Goal: Information Seeking & Learning: Learn about a topic

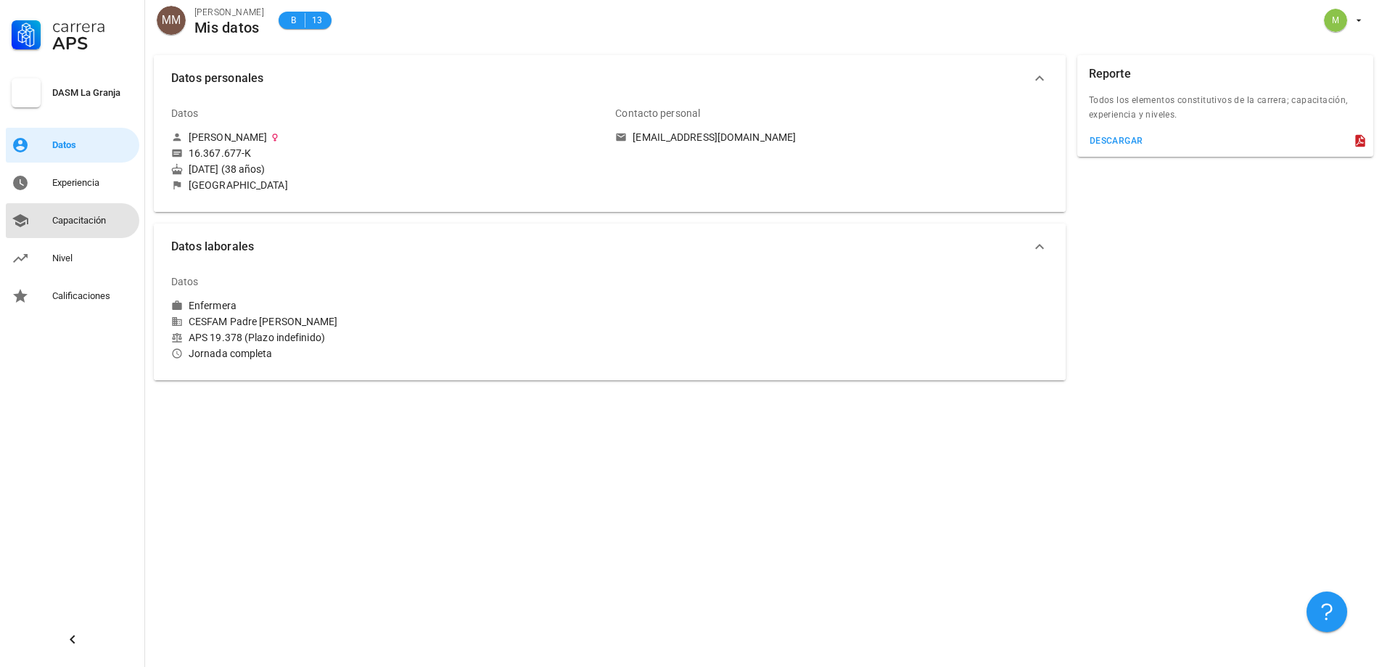
click at [104, 225] on div "Capacitación" at bounding box center [92, 220] width 81 height 23
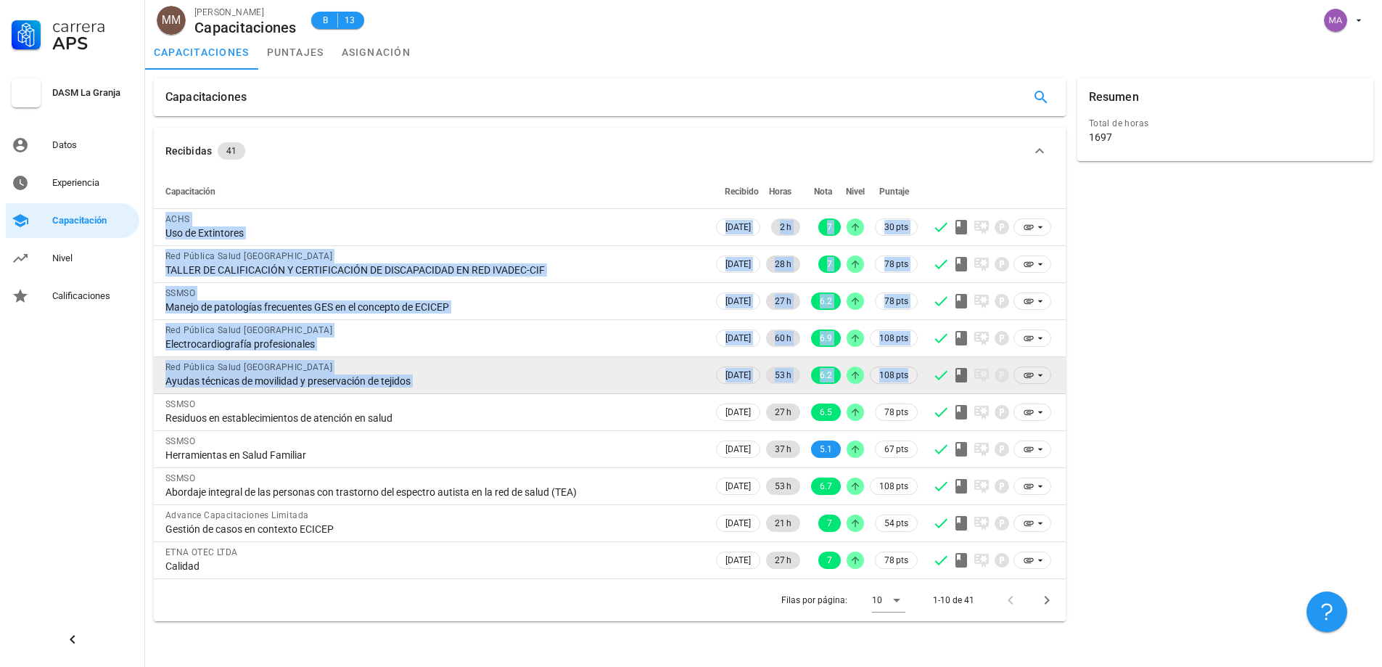
drag, startPoint x: 170, startPoint y: 217, endPoint x: 926, endPoint y: 379, distance: 772.3
click at [926, 379] on tbody "ACHS Uso de Extintores [DATE] 2 h 7 30 pts Red Pública Salud Sur Oriente TALLER…" at bounding box center [610, 393] width 912 height 369
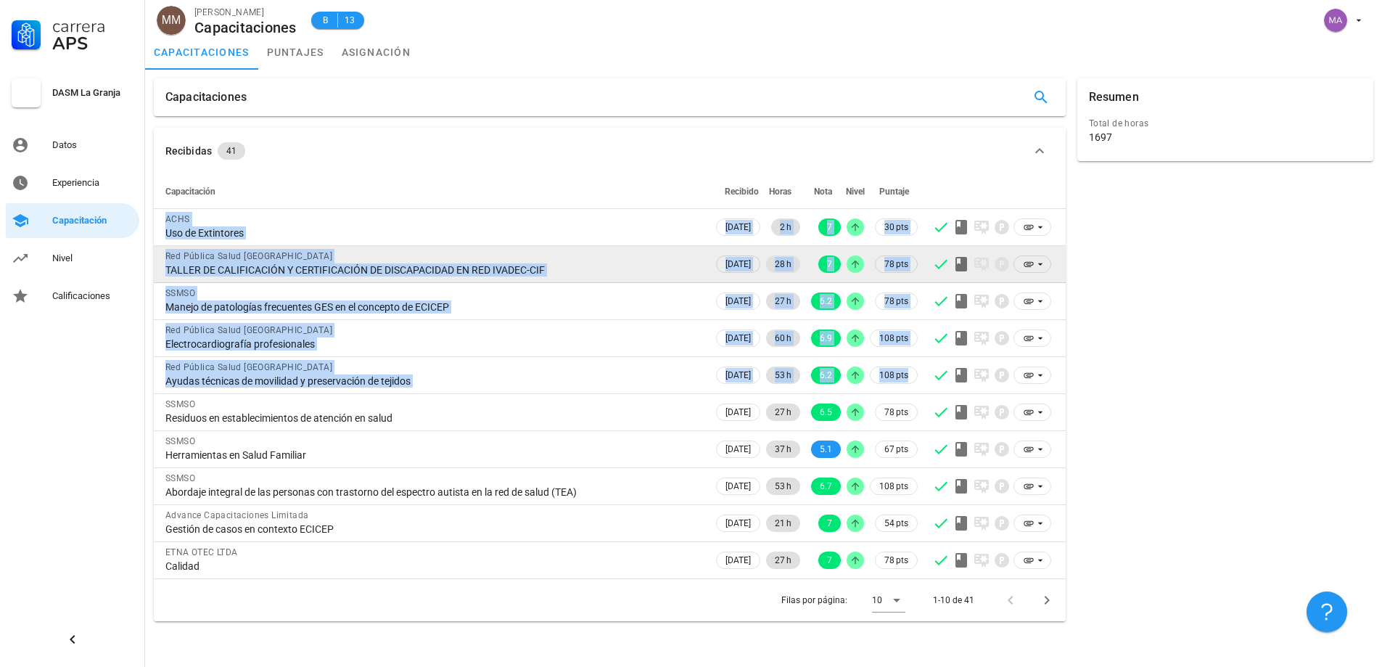
copy tbody "ACHS Uso de Extintores 17/09/2025 2 h 7 30 pts Red Pública Salud Sur Oriente TA…"
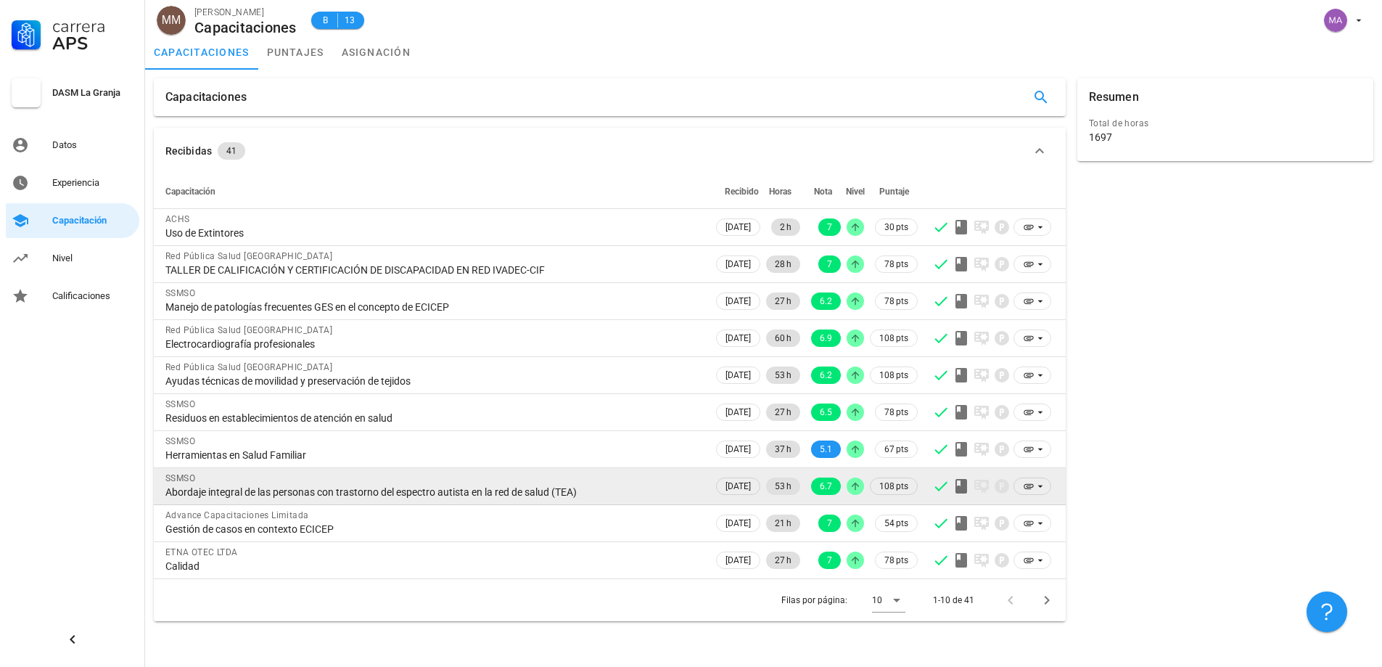
click at [325, 468] on div "SSMSO Abordaje integral de las personas con trastorno del espectro autista en l…" at bounding box center [433, 484] width 536 height 33
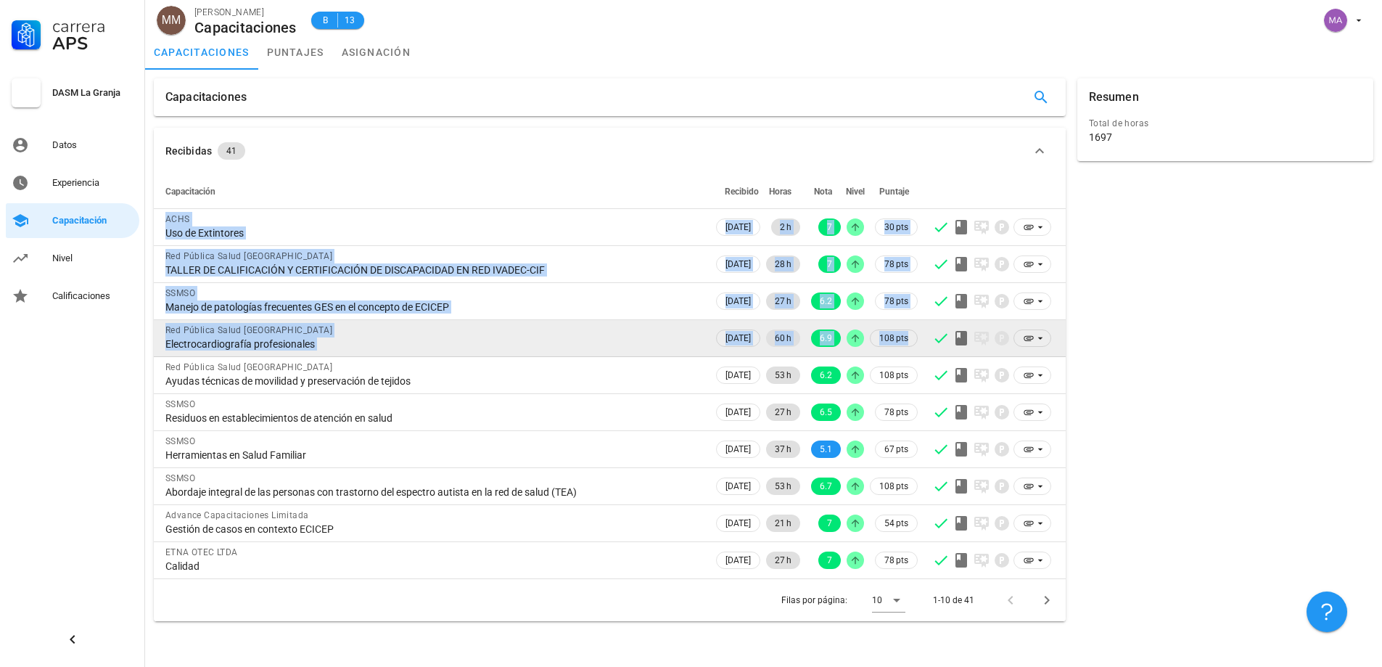
drag, startPoint x: 164, startPoint y: 210, endPoint x: 921, endPoint y: 338, distance: 768.0
click at [921, 338] on tbody "ACHS Uso de Extintores 17/09/2025 2 h 7 30 pts Red Pública Salud Sur Oriente TA…" at bounding box center [610, 393] width 912 height 369
copy tbody "ACHS Uso de Extintores 17/09/2025 2 h 7 30 pts Red Pública Salud Sur Oriente TA…"
